Goal: Find specific page/section: Find specific page/section

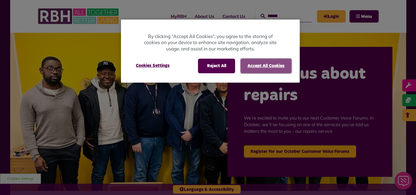
click at [285, 59] on button "Accept All Cookies" at bounding box center [266, 66] width 51 height 14
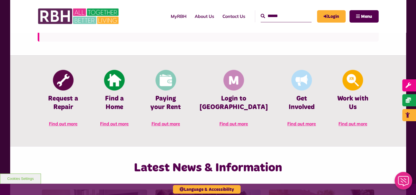
scroll to position [227, 0]
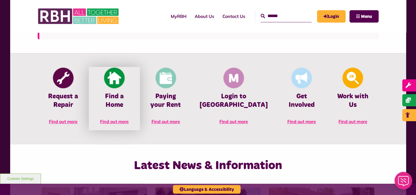
click at [118, 118] on span "Find out more" at bounding box center [114, 120] width 29 height 5
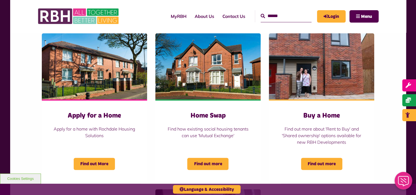
scroll to position [220, 0]
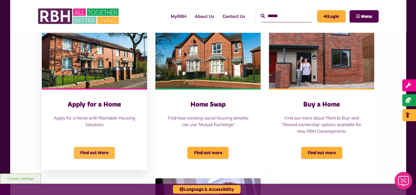
click at [95, 152] on span "Find out More" at bounding box center [94, 153] width 41 height 12
